Goal: Transaction & Acquisition: Obtain resource

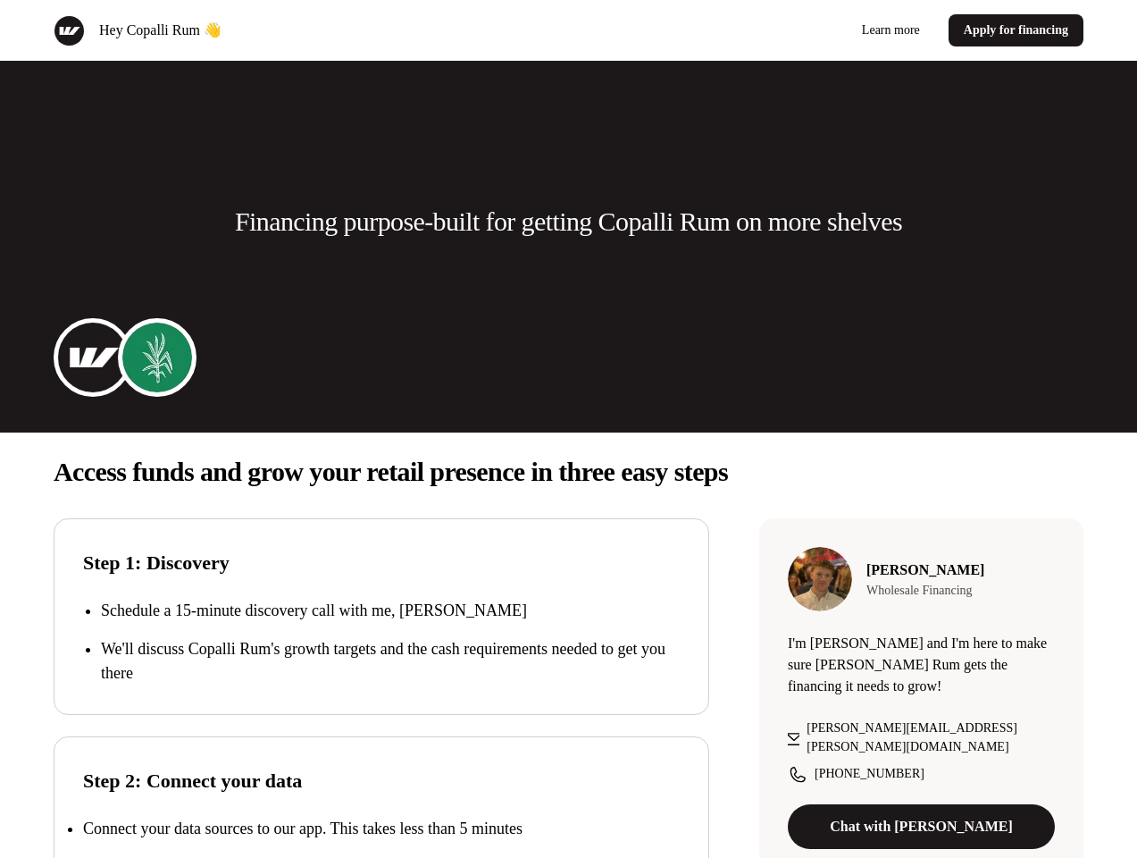
click at [568, 30] on div "Hey [PERSON_NAME] Rum 👋 Learn more Apply for financing" at bounding box center [568, 30] width 1137 height 61
click at [307, 30] on div "Hey Copalli Rum 👋" at bounding box center [308, 30] width 508 height 31
click at [830, 30] on div "Learn more Apply for financing" at bounding box center [830, 30] width 508 height 32
click at [568, 222] on p "Financing purpose-built for getting Copalli Rum on more shelves" at bounding box center [568, 222] width 667 height 36
click at [93, 357] on img at bounding box center [92, 357] width 71 height 71
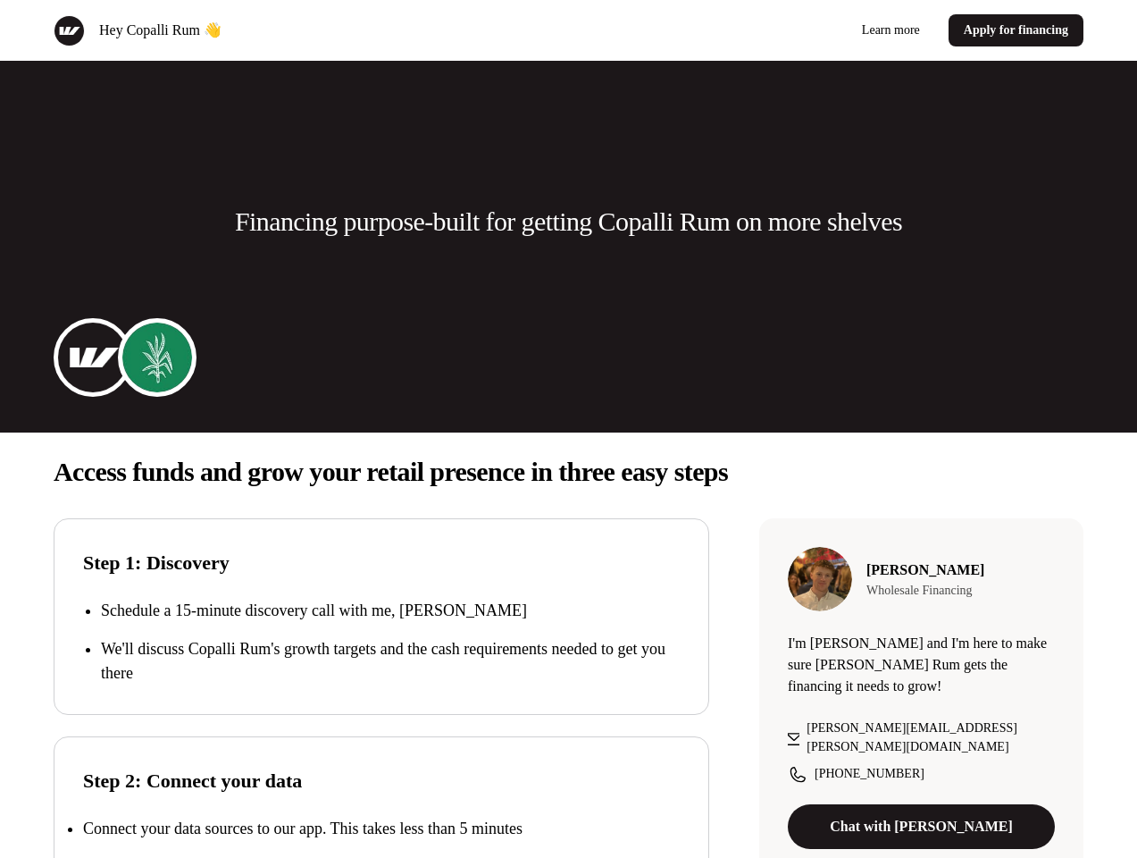
click at [157, 357] on img at bounding box center [157, 357] width 71 height 71
click at [568, 472] on p "Access funds and grow your retail presence in three easy steps" at bounding box center [569, 472] width 1030 height 36
click at [382, 642] on p "We'll discuss Copalli Rum's growth targets and the cash requirements needed to …" at bounding box center [390, 661] width 579 height 48
click at [382, 797] on div "Step 2: Connect your data Connect your data sources to our app. This takes less…" at bounding box center [382, 834] width 656 height 197
click at [382, 828] on p "Connect your data sources to our app. This takes less than 5 minutes" at bounding box center [303, 828] width 440 height 18
